Goal: Find contact information: Find contact information

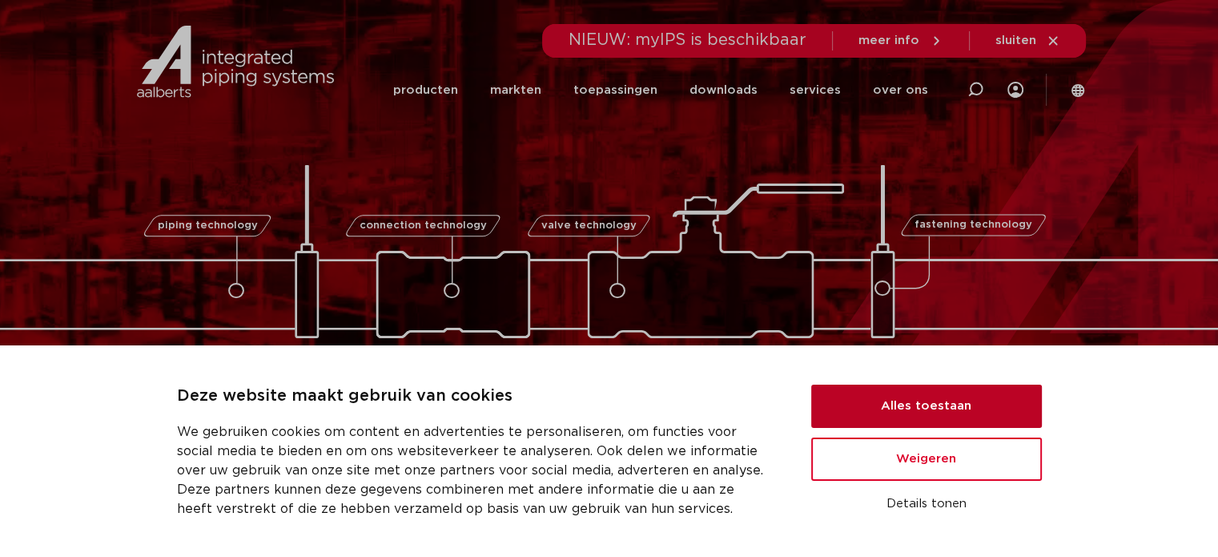
click at [907, 408] on button "Alles toestaan" at bounding box center [926, 405] width 231 height 43
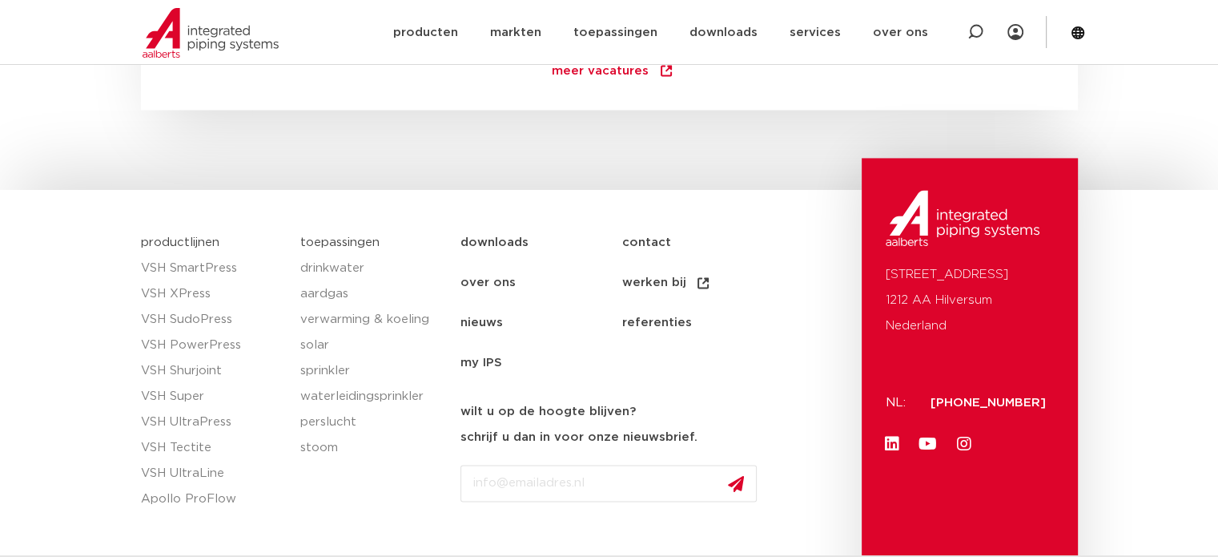
scroll to position [2481, 0]
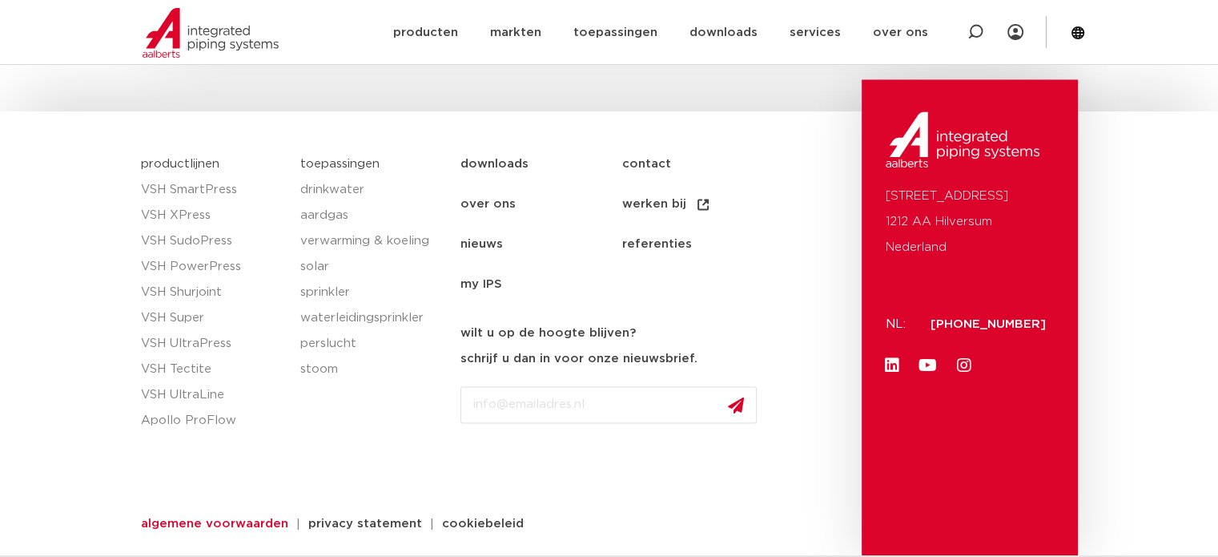
click at [253, 521] on span "algemene voorwaarden" at bounding box center [214, 523] width 147 height 12
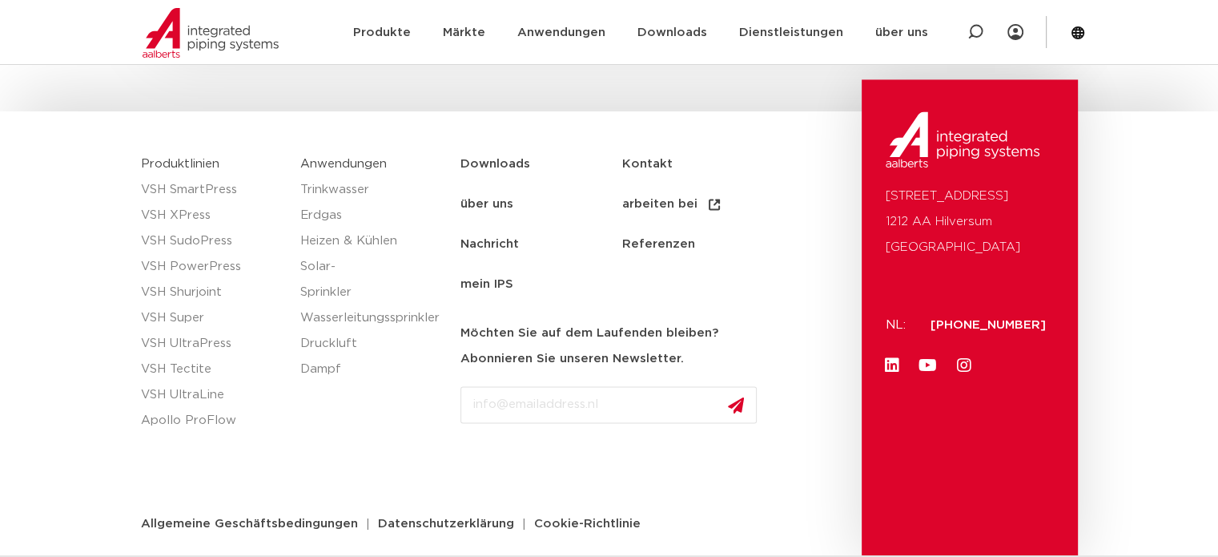
click at [509, 201] on font "über uns" at bounding box center [486, 204] width 53 height 12
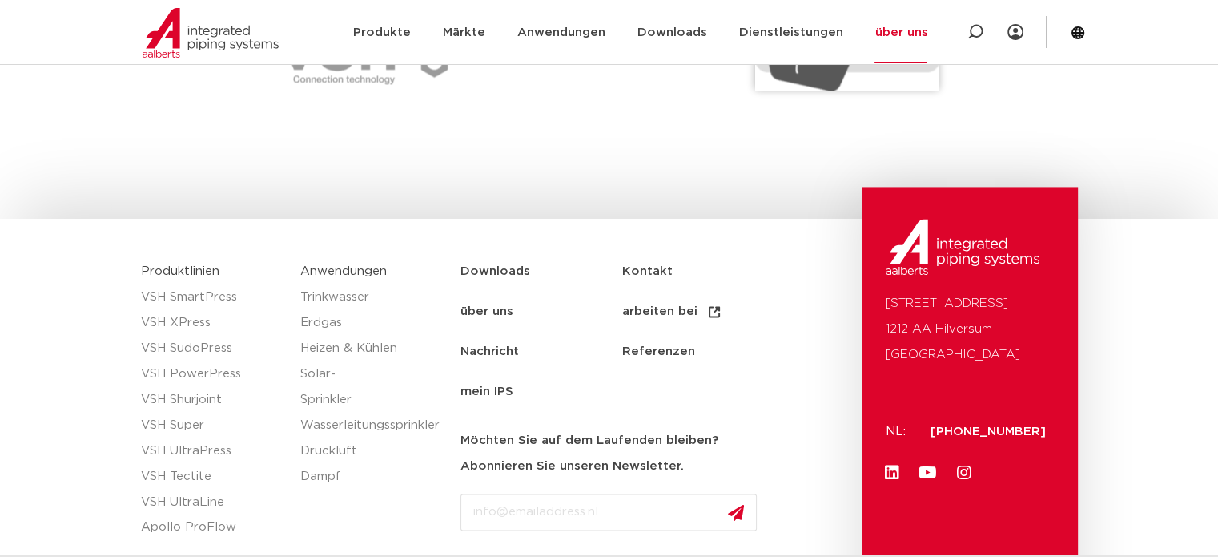
scroll to position [2483, 0]
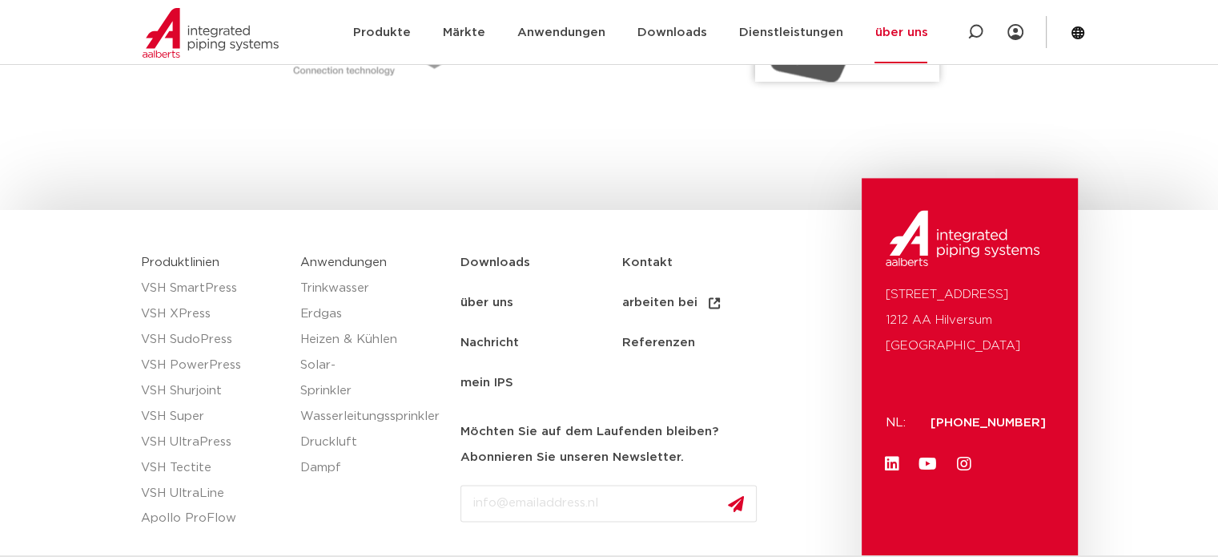
click at [668, 345] on font "Referenzen" at bounding box center [657, 342] width 73 height 12
click at [501, 344] on font "Nachricht" at bounding box center [489, 342] width 58 height 12
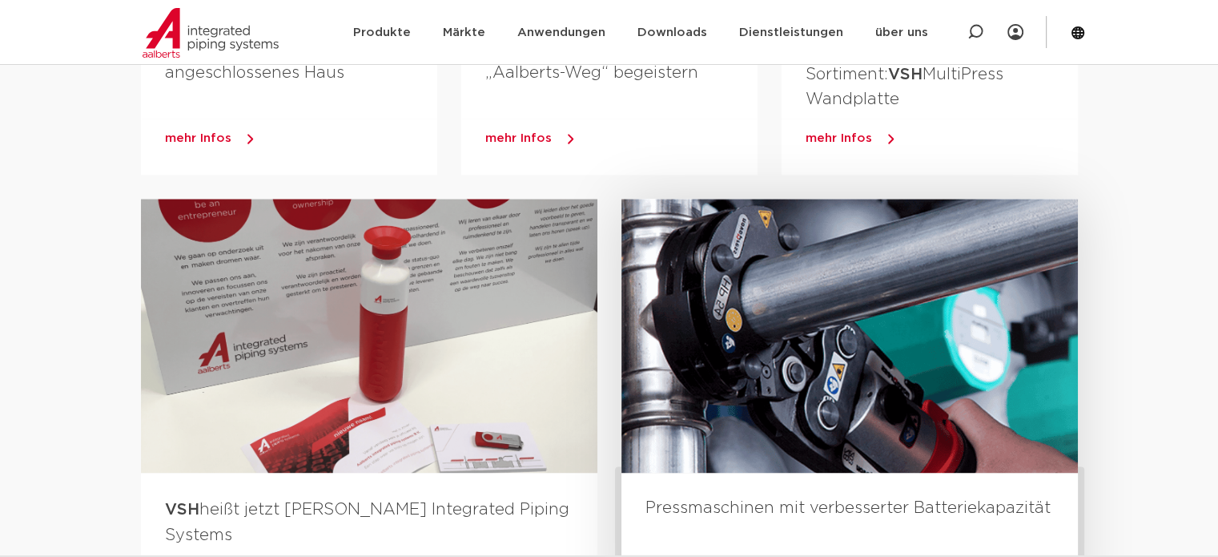
scroll to position [2020, 0]
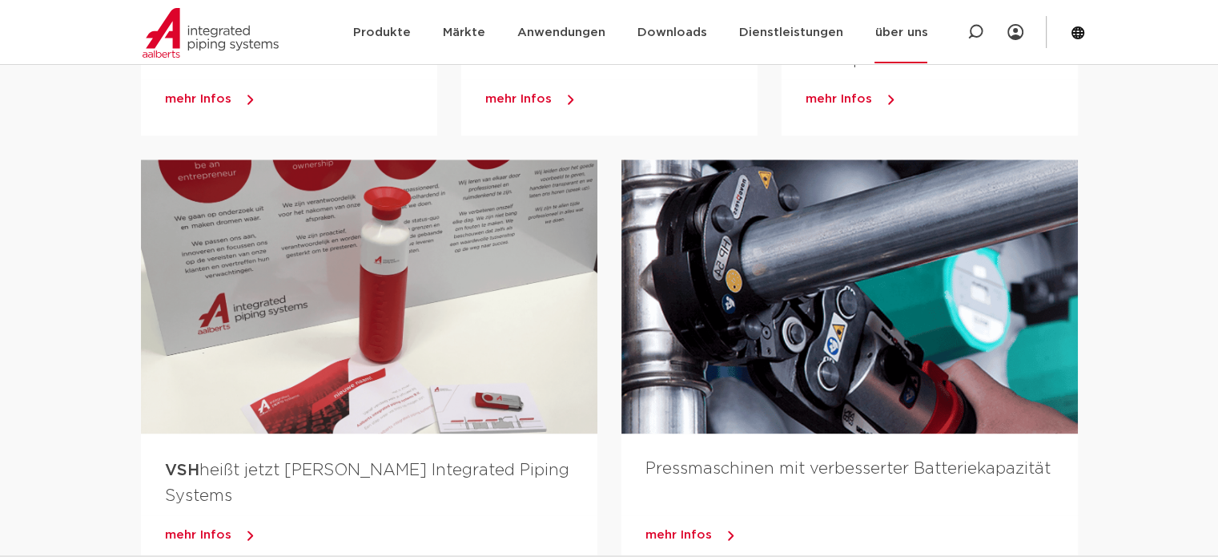
click at [898, 36] on font "über uns" at bounding box center [900, 32] width 53 height 12
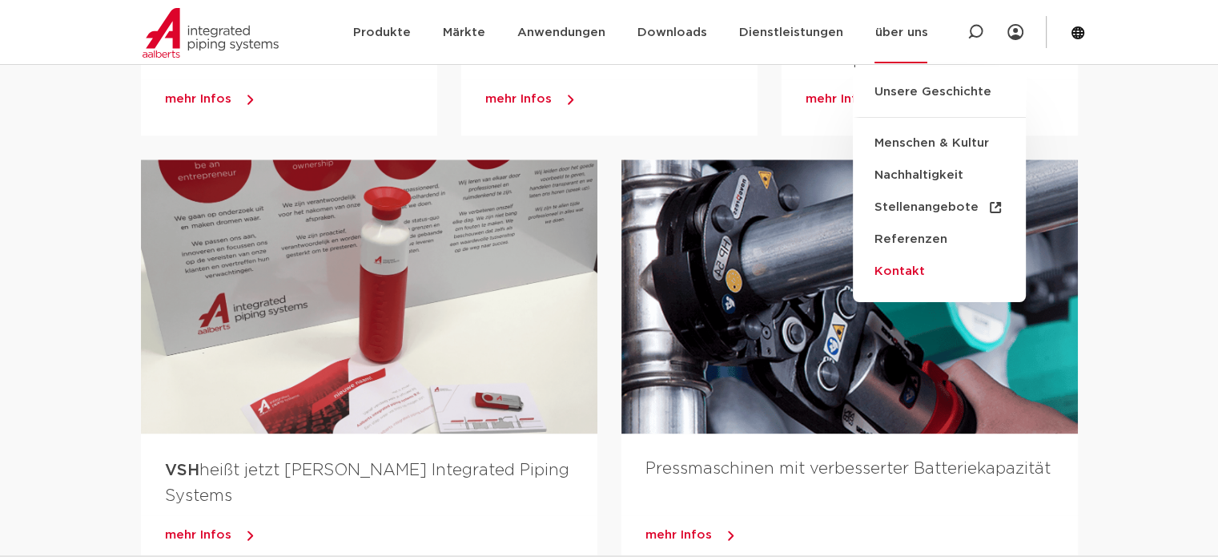
click at [916, 277] on font "Kontakt" at bounding box center [899, 271] width 50 height 12
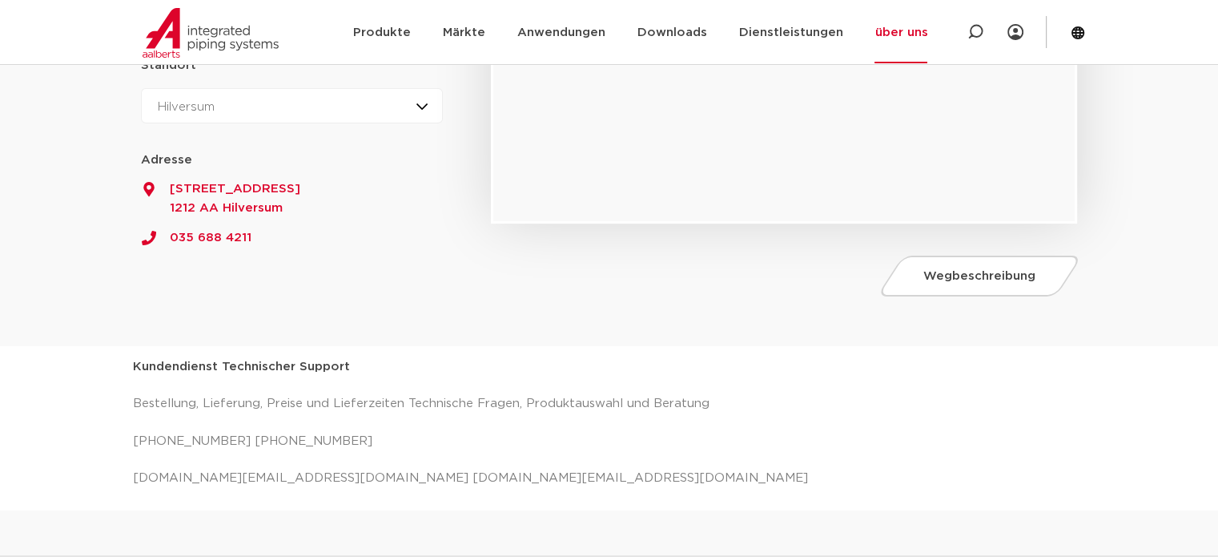
scroll to position [400, 0]
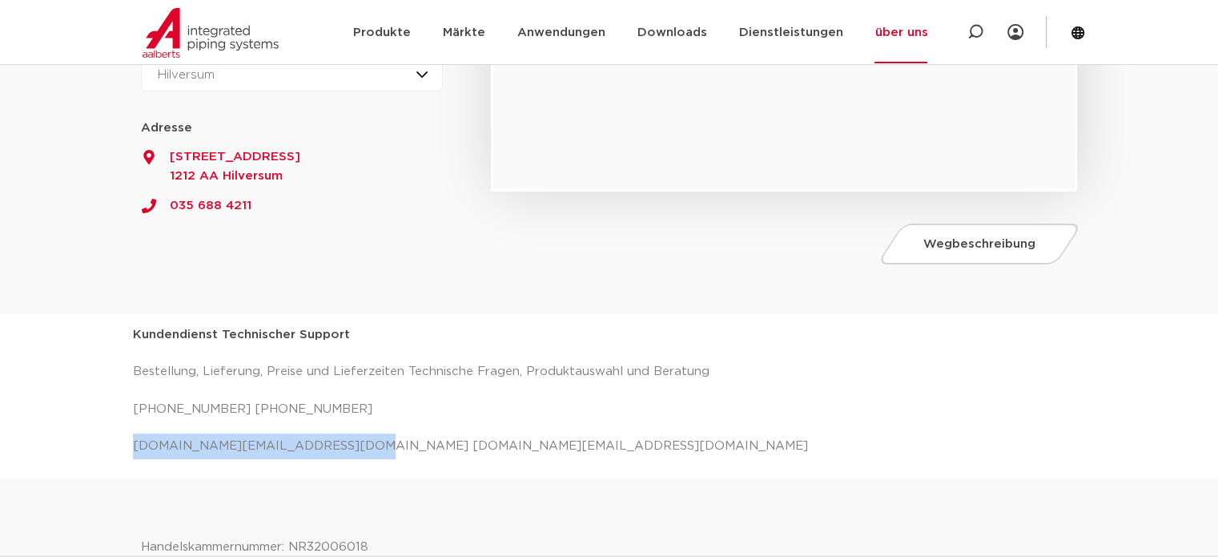
drag, startPoint x: 332, startPoint y: 441, endPoint x: 133, endPoint y: 427, distance: 199.9
click at [133, 427] on div "Kundendienst Technischer Support Bestellung, Lieferung, Preise und Lieferzeiten…" at bounding box center [609, 390] width 953 height 137
copy font "[DOMAIN_NAME][EMAIL_ADDRESS][DOMAIN_NAME]"
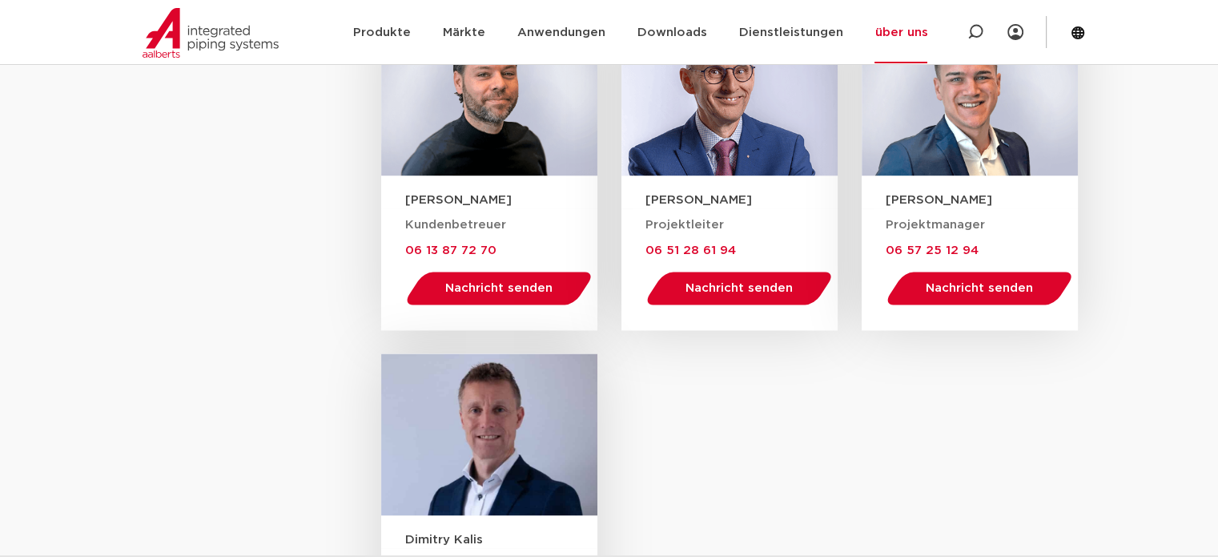
scroll to position [2162, 0]
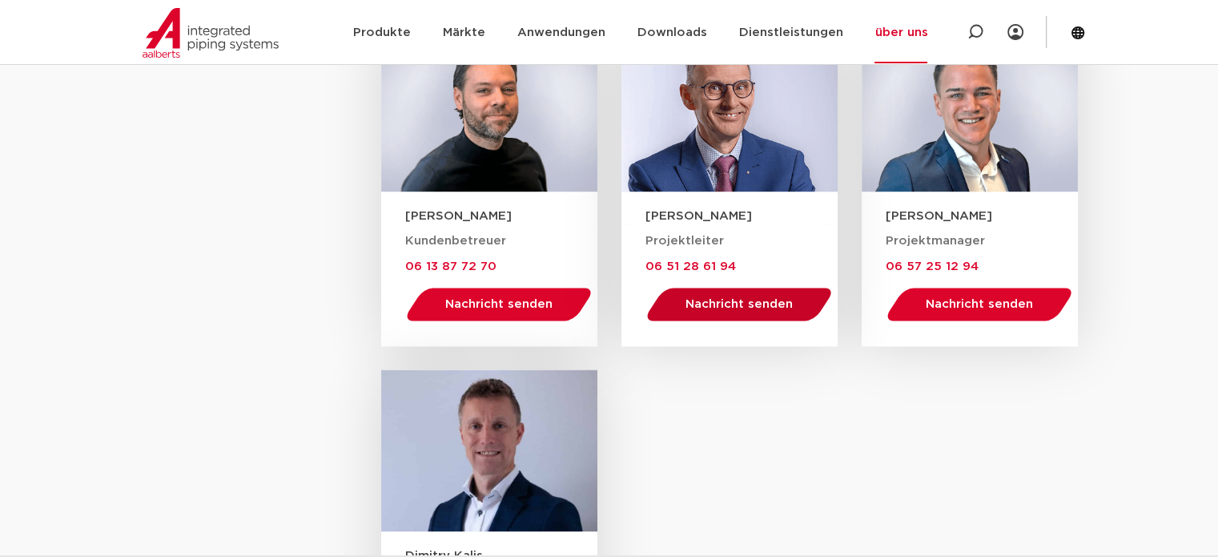
click at [734, 298] on font "Nachricht senden" at bounding box center [739, 304] width 107 height 12
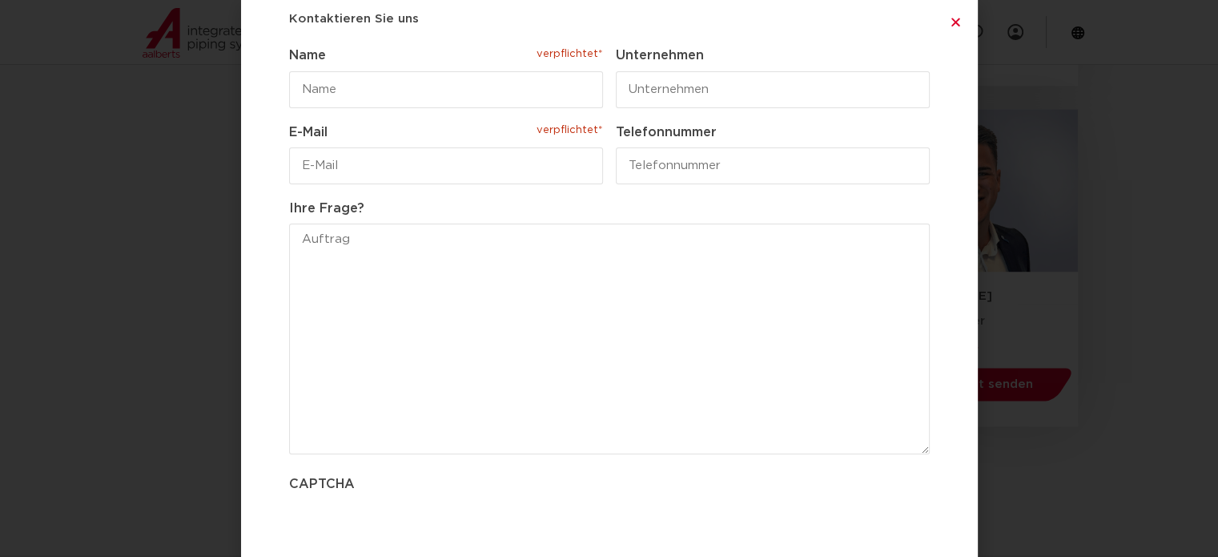
scroll to position [0, 0]
